Goal: Check status

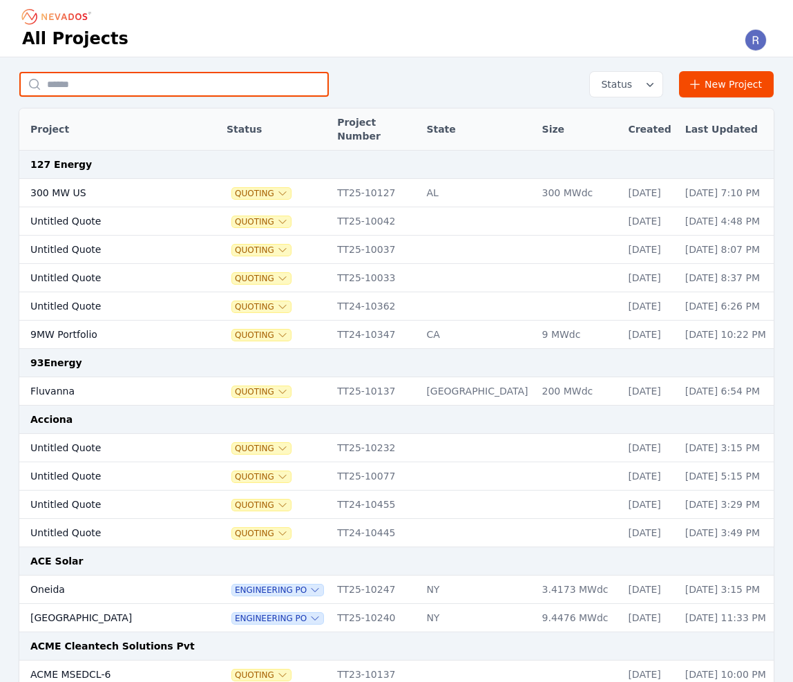
click at [130, 79] on input "text" at bounding box center [173, 84] width 309 height 25
type input "*"
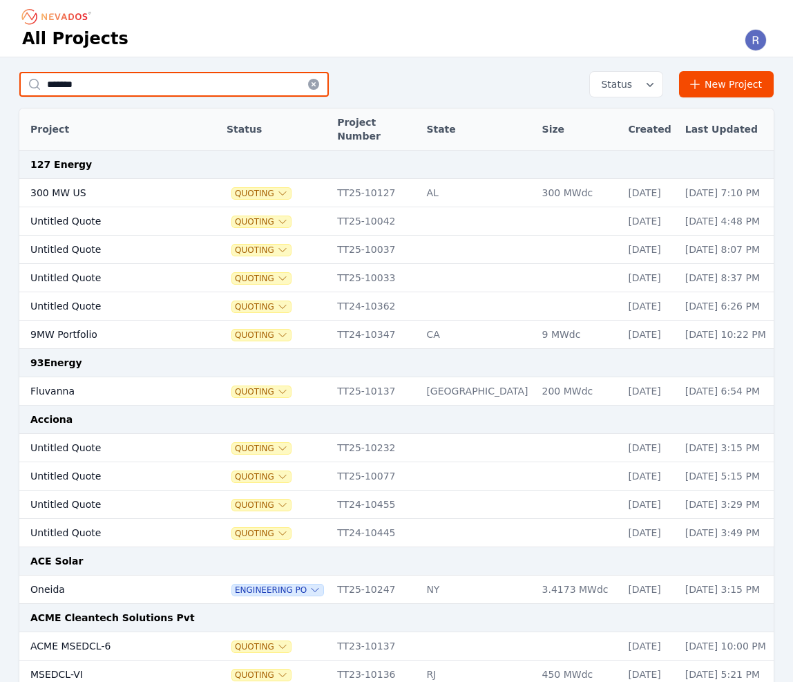
type input "*******"
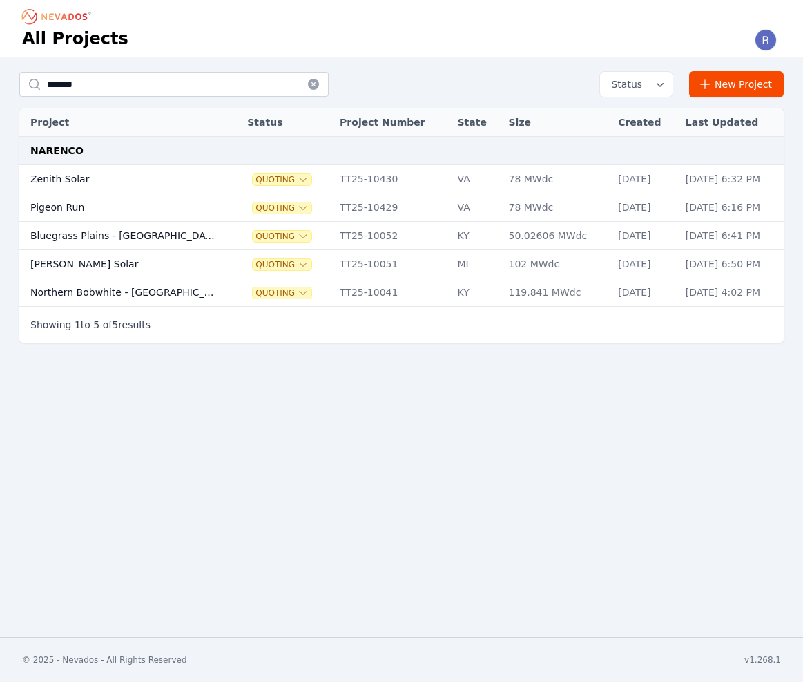
click at [107, 178] on td "Zenith Solar" at bounding box center [121, 179] width 205 height 28
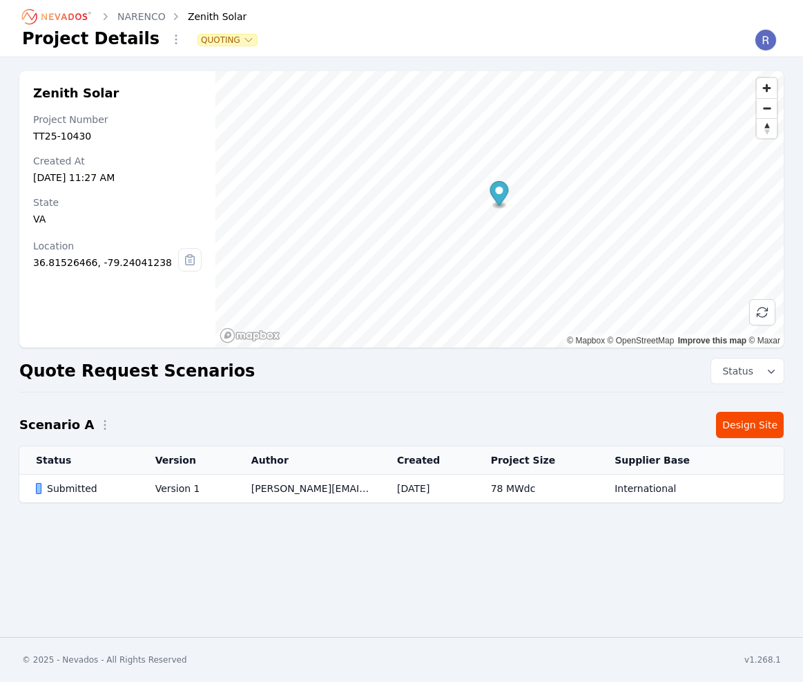
click at [116, 504] on div "Zenith Solar Project Number TT25-10430 Created At [DATE] 11:27 AM State [US_STA…" at bounding box center [401, 300] width 803 height 459
click at [115, 492] on div "Submitted" at bounding box center [84, 488] width 96 height 14
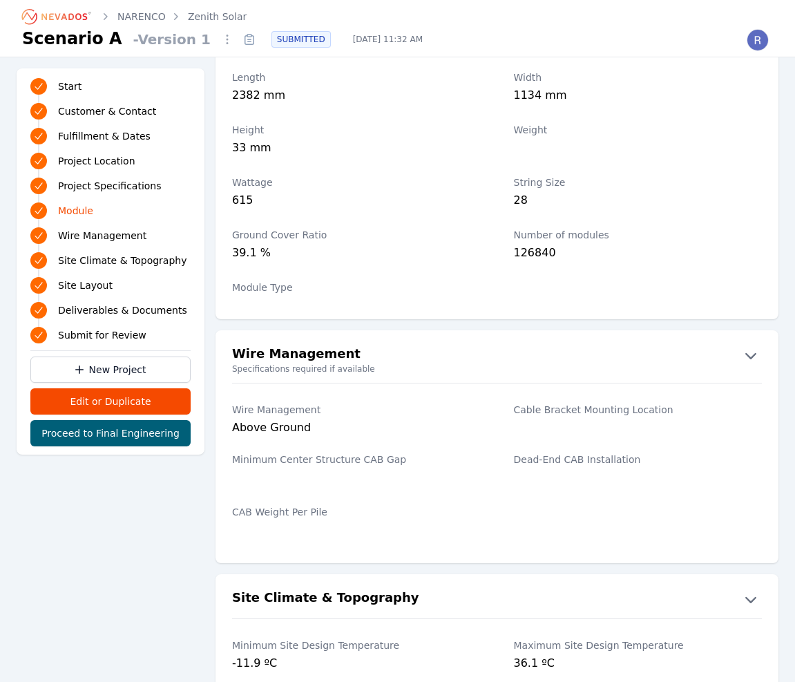
scroll to position [1673, 0]
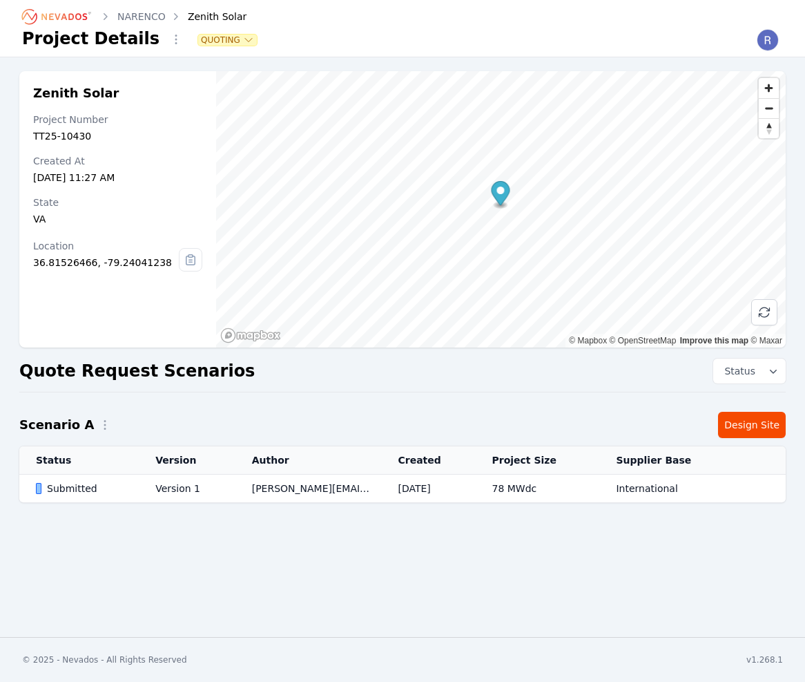
click at [322, 613] on div "NARENCO Zenith Solar Project Details Quoting Zenith Solar Project Number TT25-1…" at bounding box center [402, 318] width 805 height 637
